Goal: Task Accomplishment & Management: Complete application form

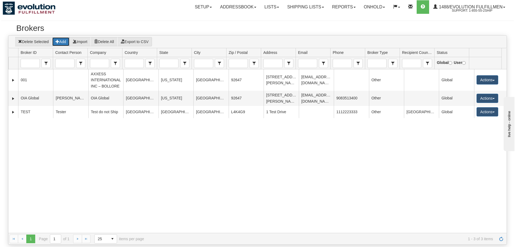
click at [66, 43] on button "Add" at bounding box center [61, 41] width 18 height 9
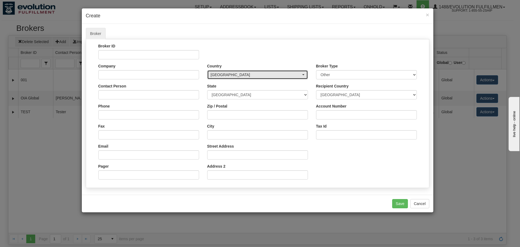
click at [299, 74] on div "[GEOGRAPHIC_DATA]" at bounding box center [256, 74] width 90 height 5
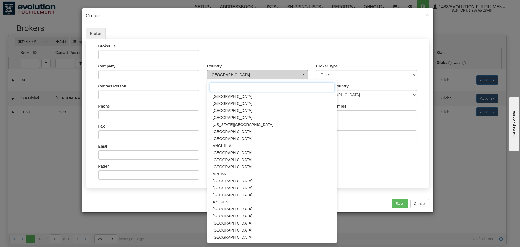
scroll to position [211, 0]
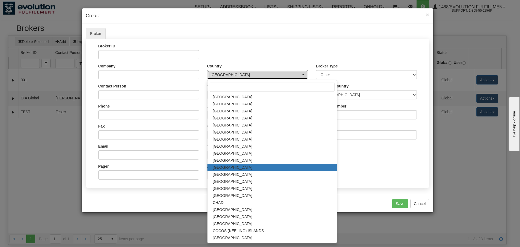
click at [299, 74] on div "[GEOGRAPHIC_DATA]" at bounding box center [256, 74] width 90 height 5
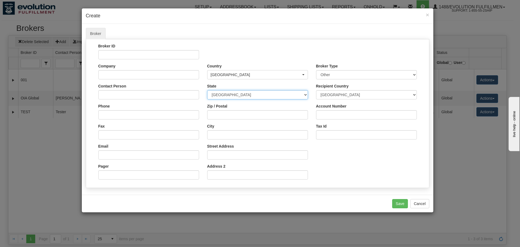
click at [304, 95] on select "[GEOGRAPHIC_DATA] [GEOGRAPHIC_DATA] [GEOGRAPHIC_DATA] [GEOGRAPHIC_DATA] [GEOGRA…" at bounding box center [257, 94] width 101 height 9
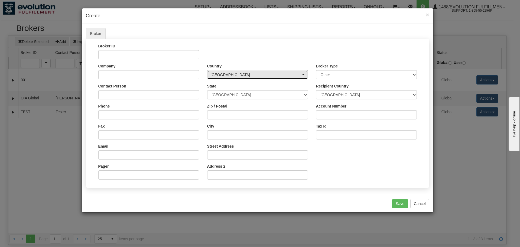
click at [290, 74] on div "[GEOGRAPHIC_DATA]" at bounding box center [256, 74] width 90 height 5
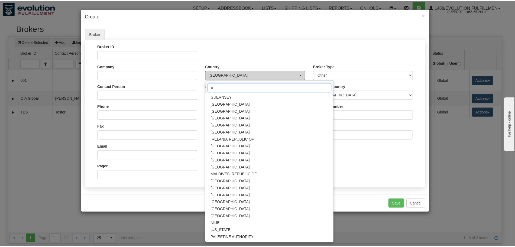
scroll to position [0, 0]
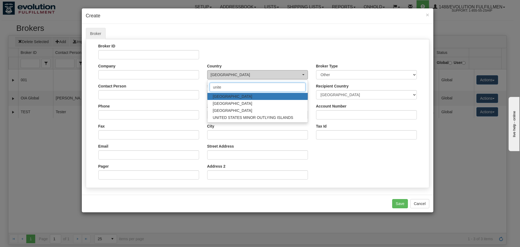
type input "united"
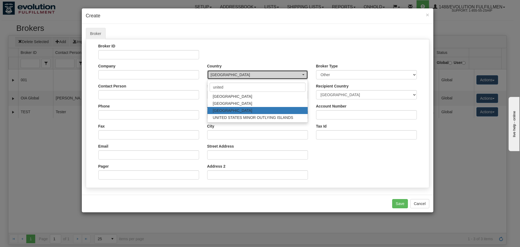
select select "US"
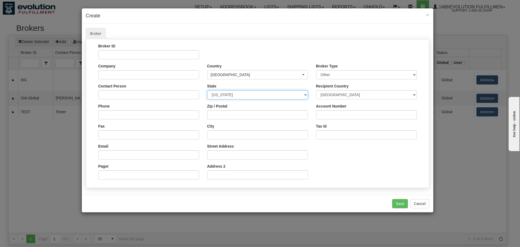
click at [300, 94] on select "[US_STATE] [US_STATE] [US_STATE] [US_STATE] Armed Forces America Armed Forces E…" at bounding box center [257, 94] width 101 height 9
click at [422, 203] on button "Cancel" at bounding box center [419, 203] width 19 height 9
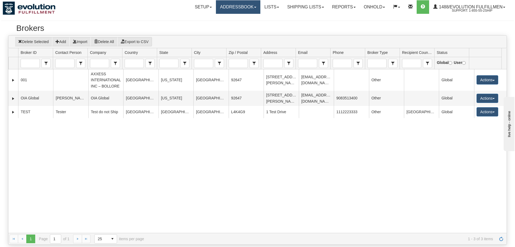
click at [226, 9] on link "Addressbook" at bounding box center [238, 7] width 44 height 14
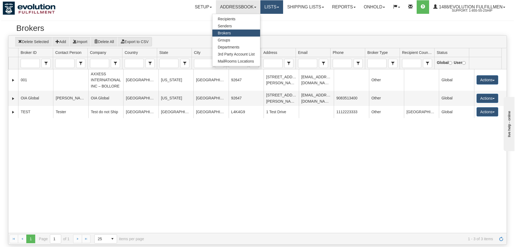
click at [268, 6] on link "Lists" at bounding box center [271, 7] width 23 height 14
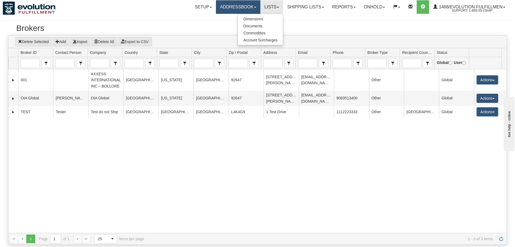
click at [228, 8] on link "Addressbook" at bounding box center [238, 7] width 44 height 14
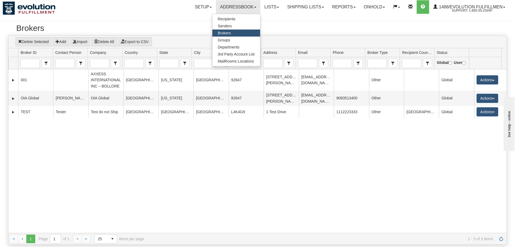
click at [54, 149] on div "215 001 AXXESS INTERNATIONAL INC – [GEOGRAPHIC_DATA] [GEOGRAPHIC_DATA][US_STATE…" at bounding box center [257, 151] width 498 height 164
